Goal: Transaction & Acquisition: Purchase product/service

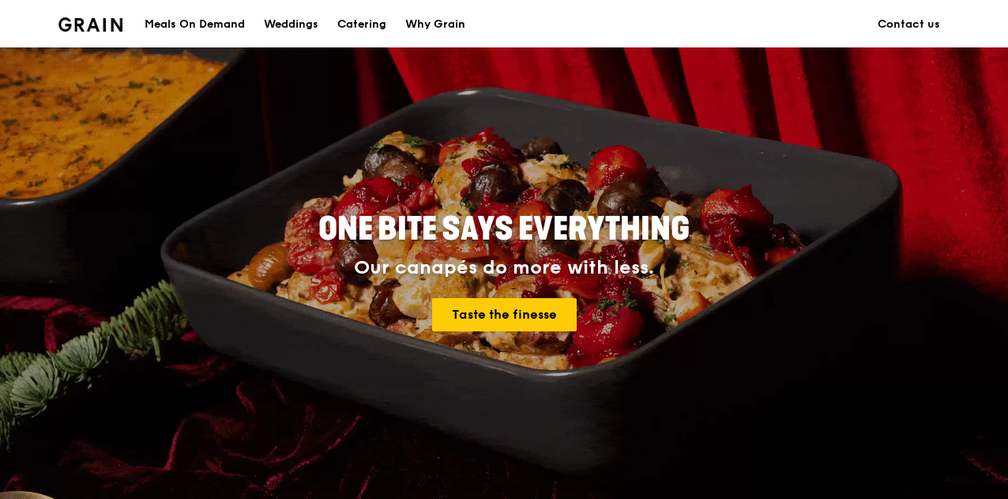
scroll to position [158, 0]
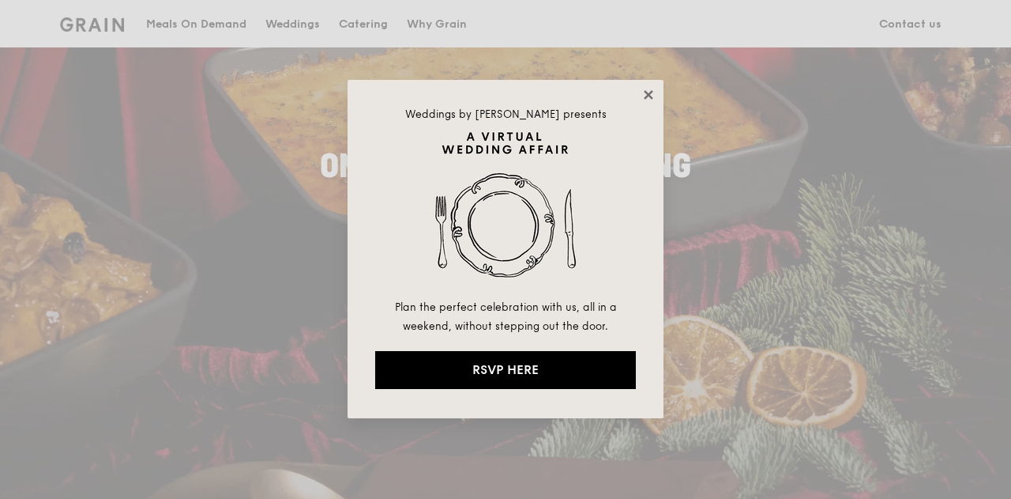
click at [649, 90] on icon at bounding box center [649, 95] width 14 height 14
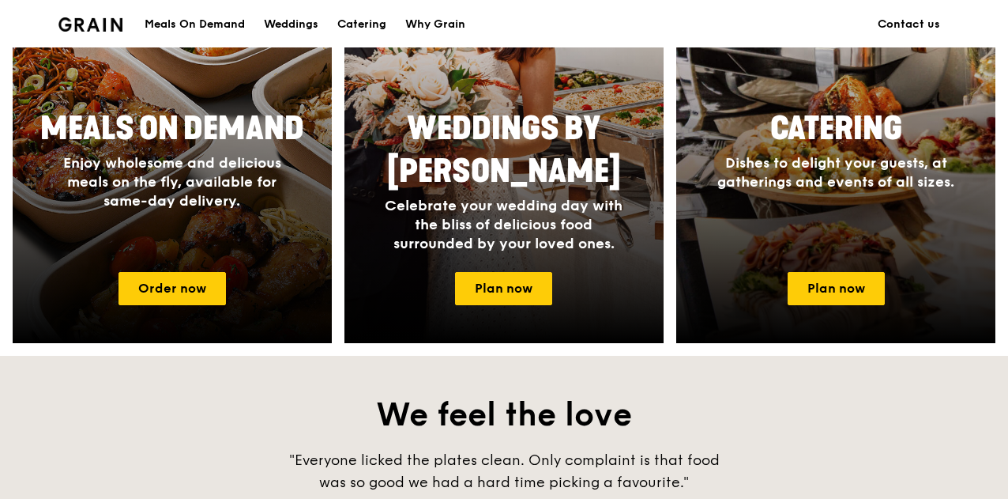
scroll to position [711, 0]
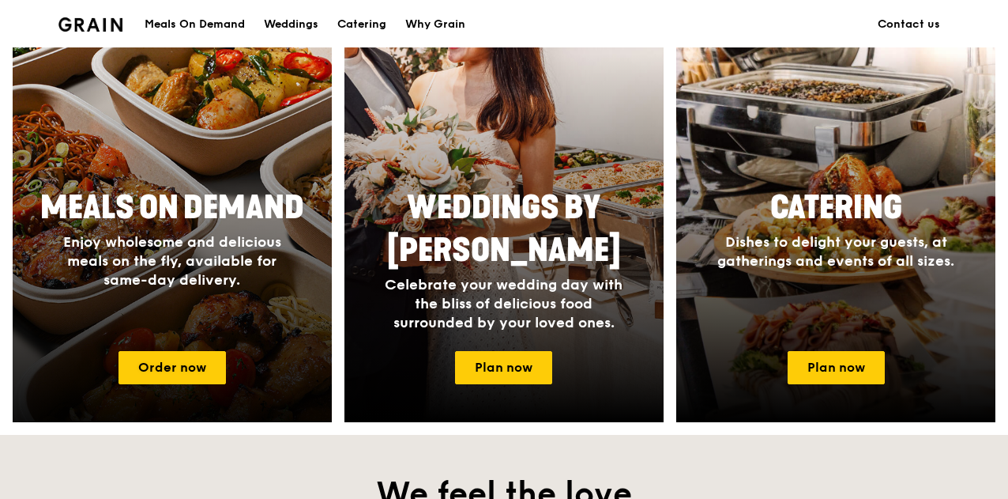
click at [224, 251] on span "Enjoy wholesome and delicious meals on the fly, available for same-day delivery." at bounding box center [172, 260] width 218 height 55
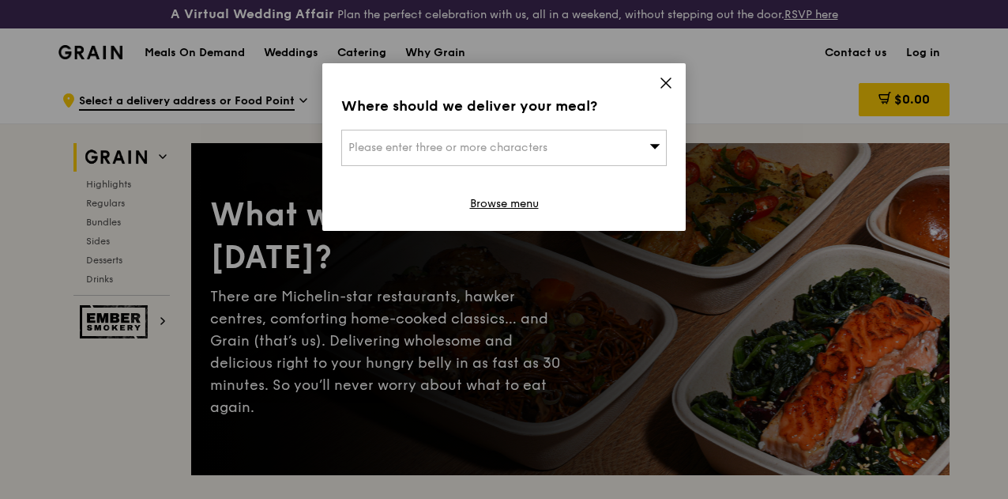
click at [668, 75] on div "Where should we deliver your meal? Please enter three or more characters Browse…" at bounding box center [503, 147] width 363 height 168
click at [668, 80] on icon at bounding box center [666, 83] width 14 height 14
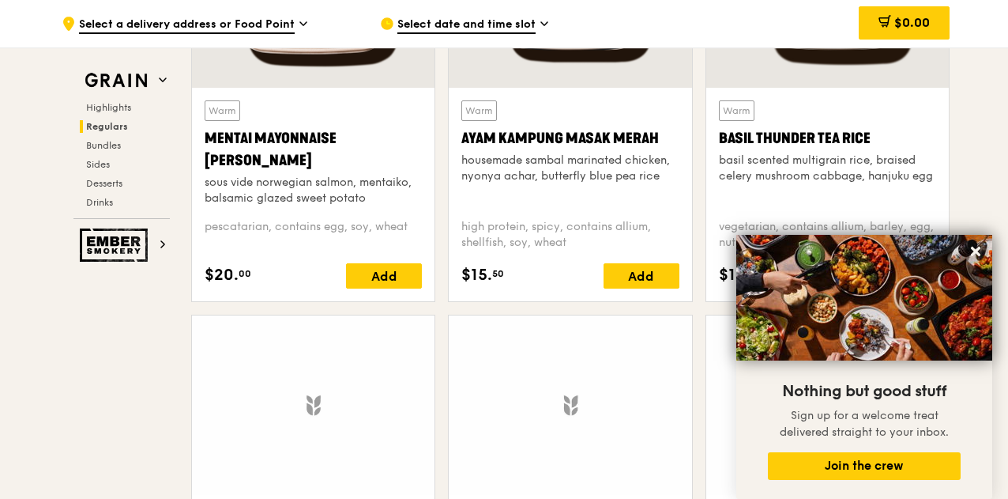
scroll to position [1580, 0]
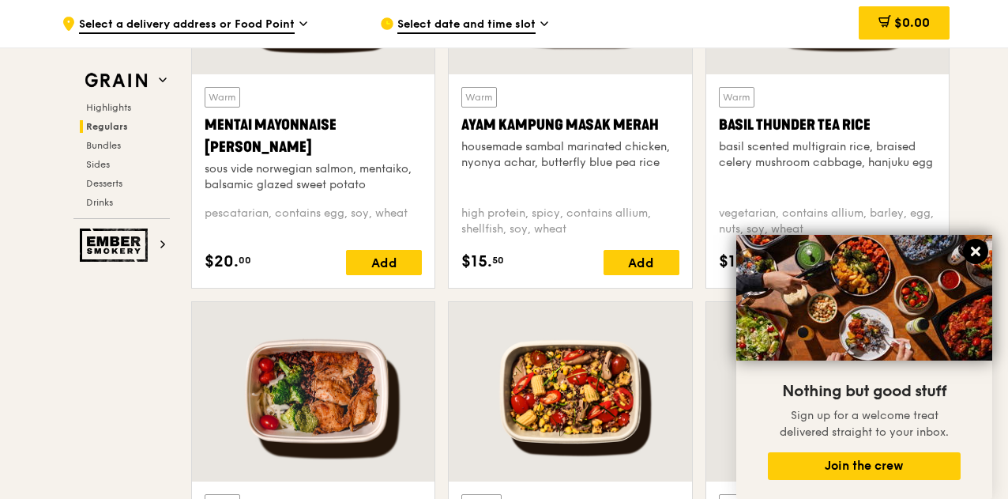
click at [974, 253] on icon at bounding box center [975, 251] width 9 height 9
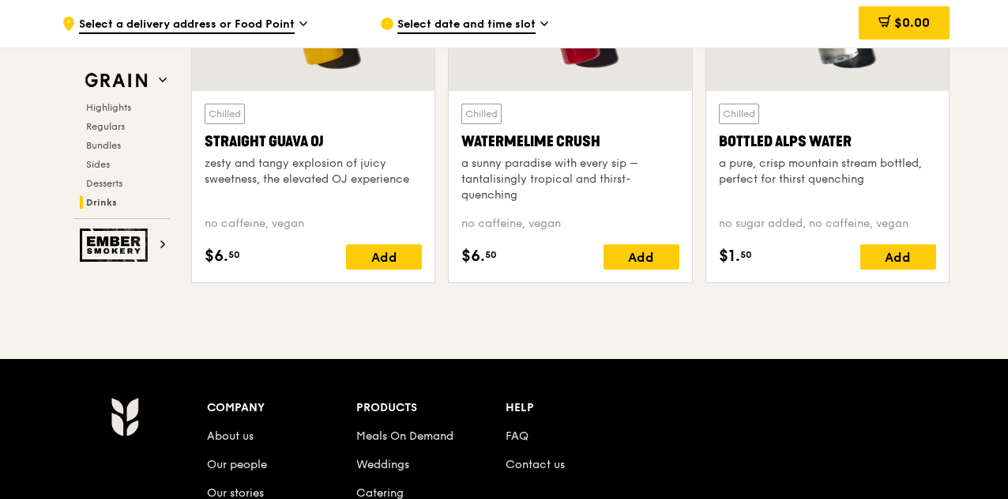
scroll to position [6382, 0]
